Goal: Task Accomplishment & Management: Manage account settings

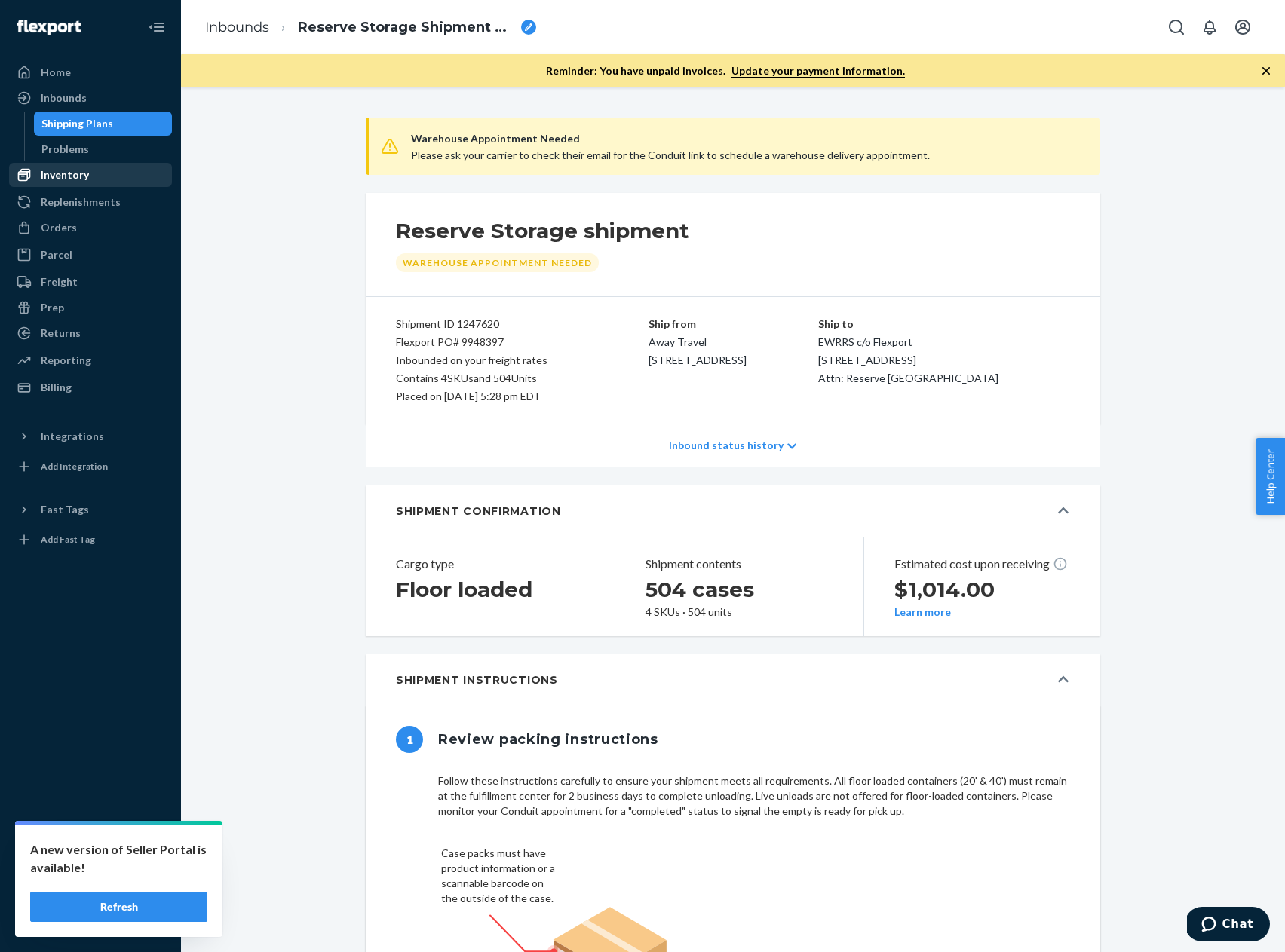
click at [89, 170] on div "Inventory" at bounding box center [90, 175] width 160 height 22
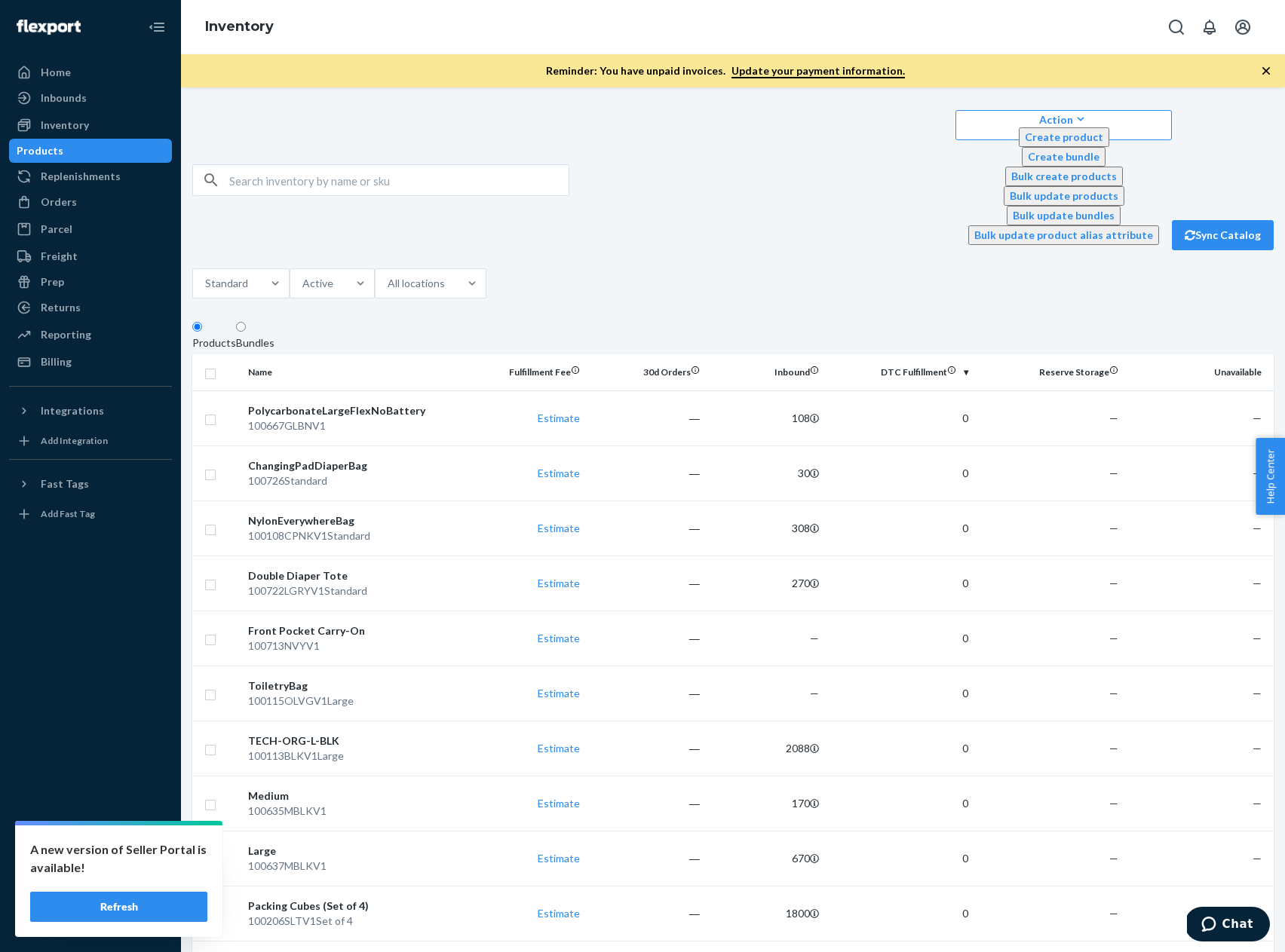
click at [169, 902] on button "Refresh" at bounding box center [118, 907] width 177 height 30
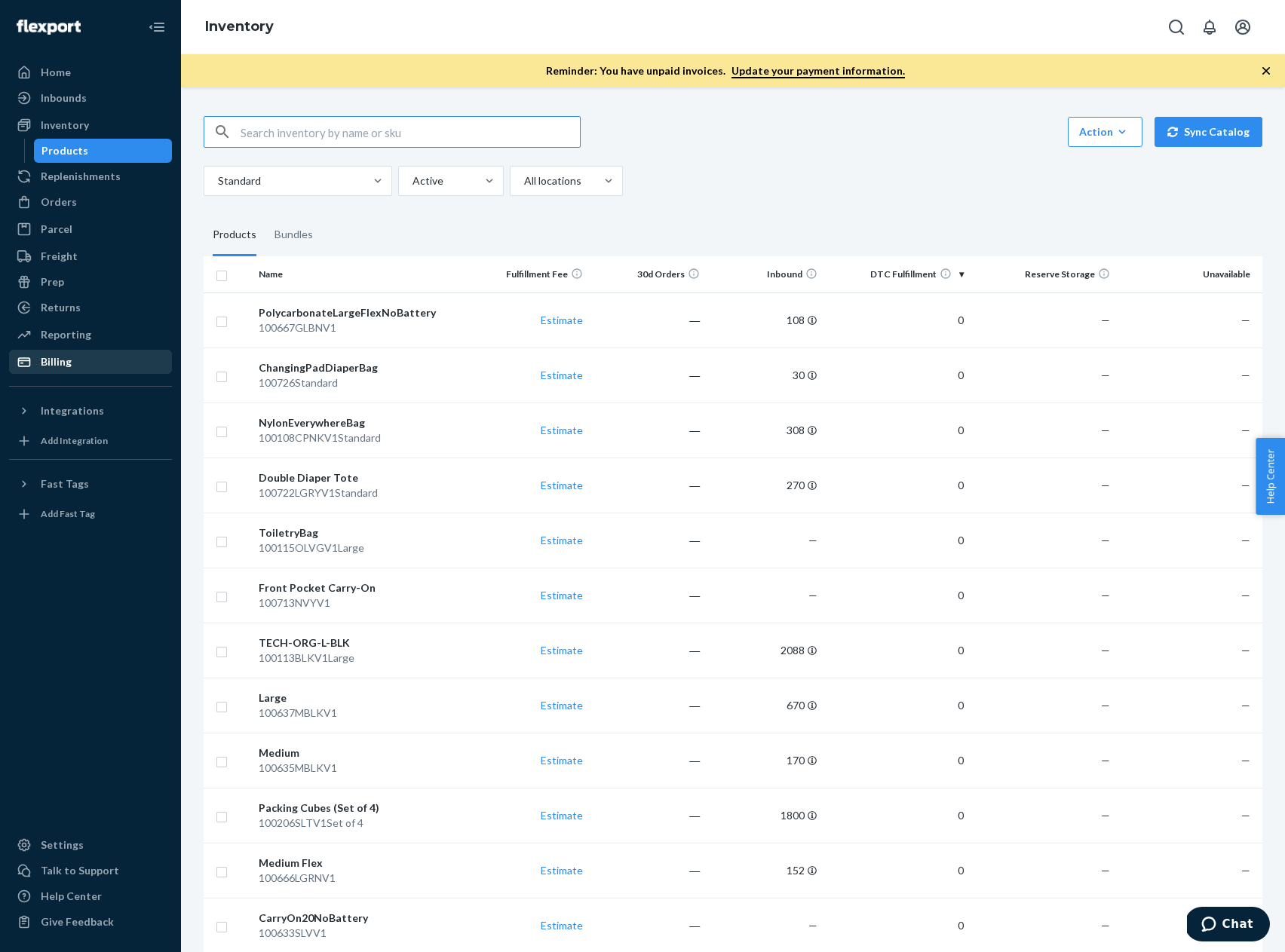
click at [78, 367] on div "Billing" at bounding box center [90, 362] width 160 height 22
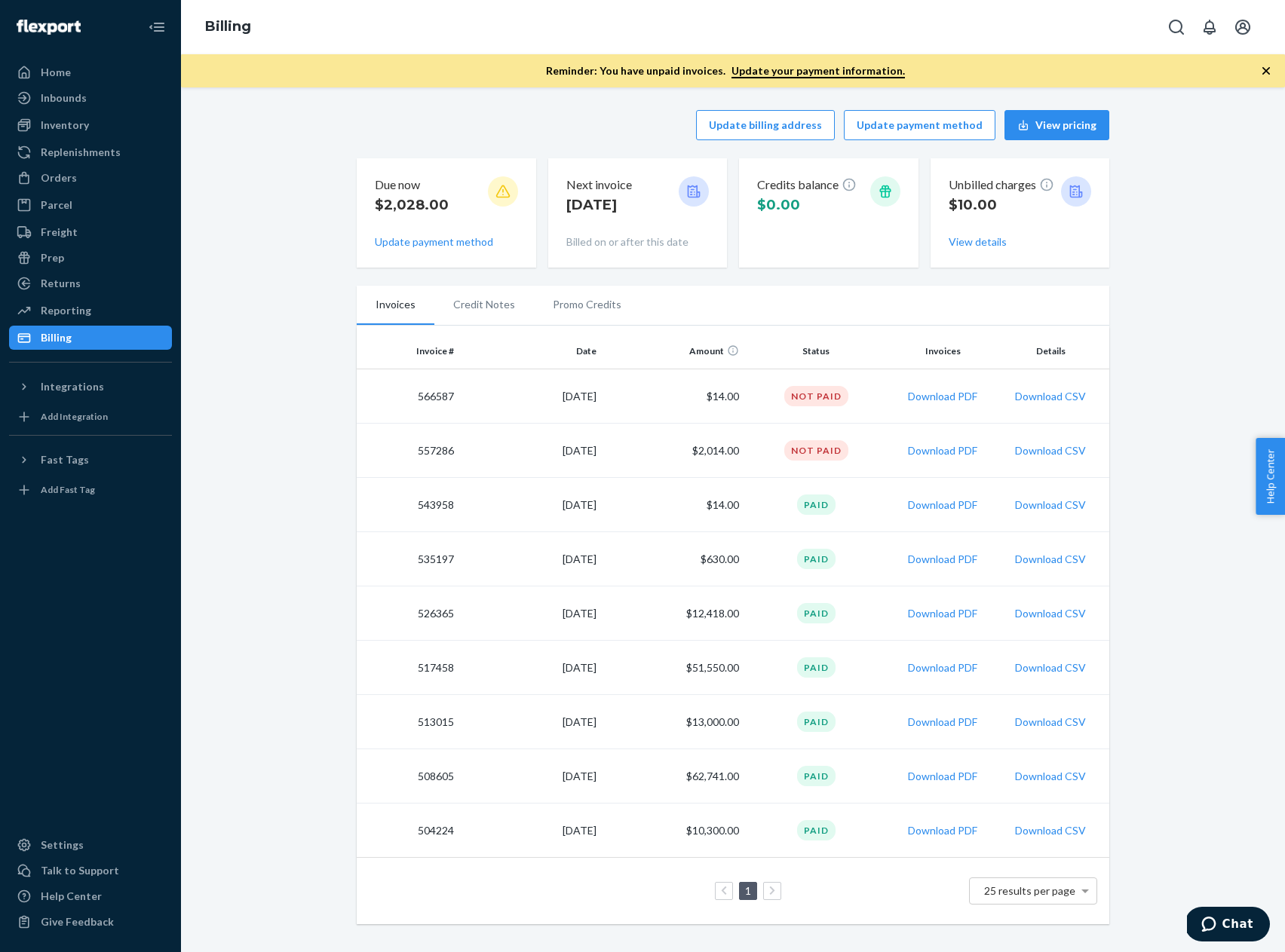
click at [689, 193] on icon at bounding box center [693, 191] width 15 height 15
click at [694, 195] on icon at bounding box center [693, 191] width 15 height 15
click at [920, 127] on button "Update payment method" at bounding box center [919, 125] width 151 height 30
click at [911, 123] on button "Update payment method" at bounding box center [919, 125] width 151 height 30
click at [905, 123] on button "Update payment method" at bounding box center [919, 125] width 151 height 30
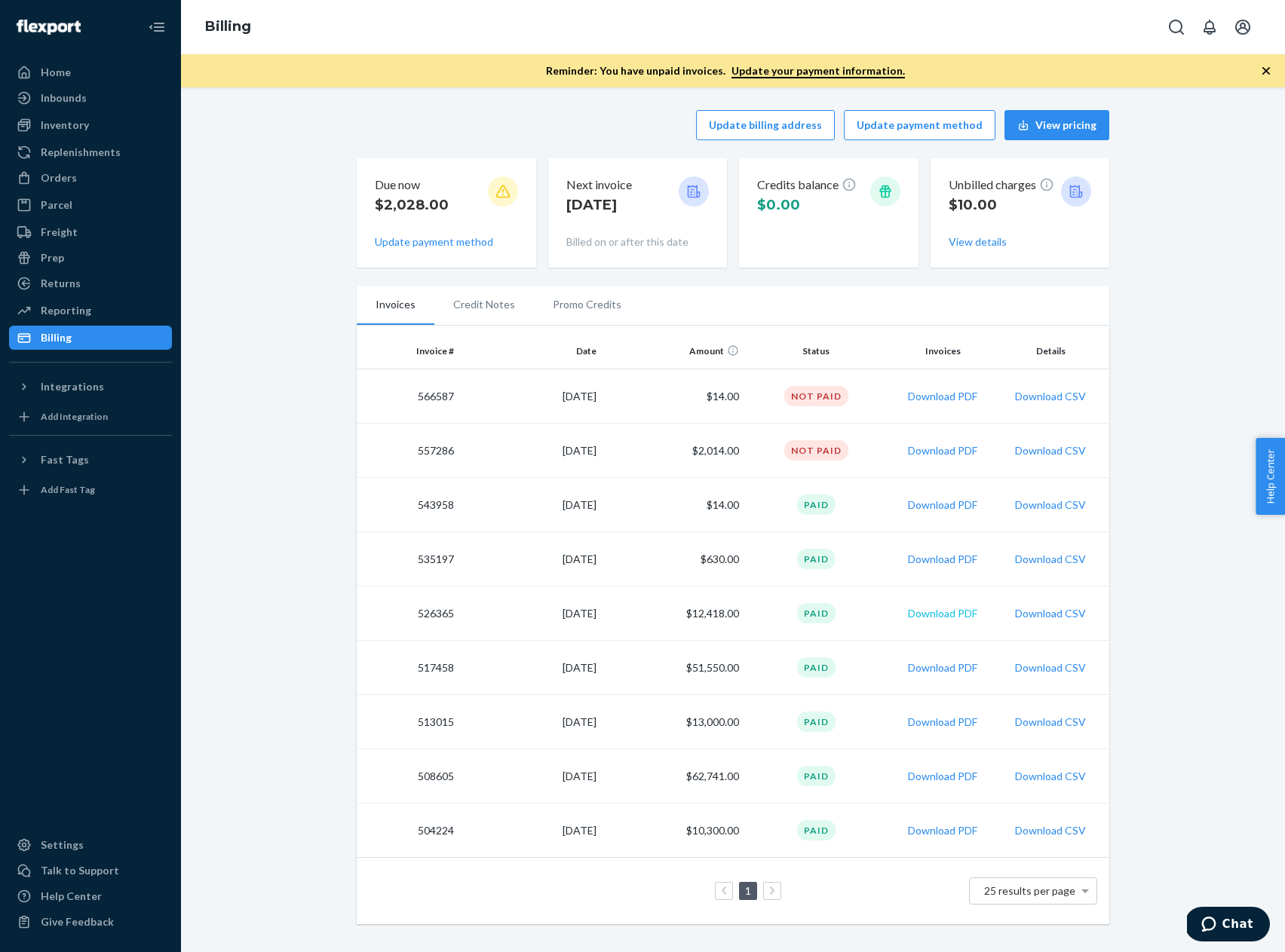
click at [931, 613] on button "Download PDF" at bounding box center [942, 614] width 70 height 15
click at [958, 781] on button "Download PDF" at bounding box center [942, 776] width 70 height 15
